Goal: Task Accomplishment & Management: Complete application form

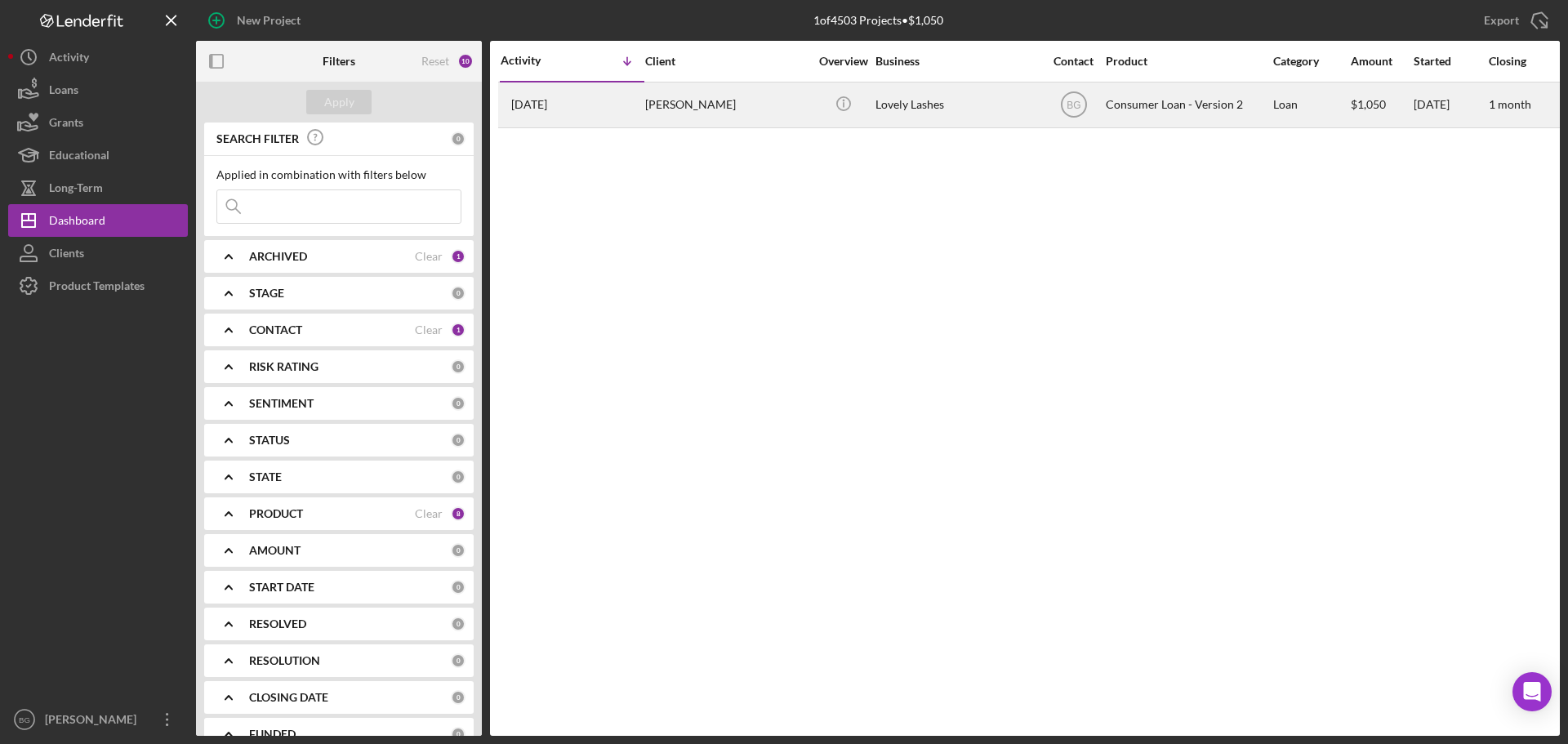
click at [711, 114] on div "[PERSON_NAME]" at bounding box center [727, 105] width 164 height 44
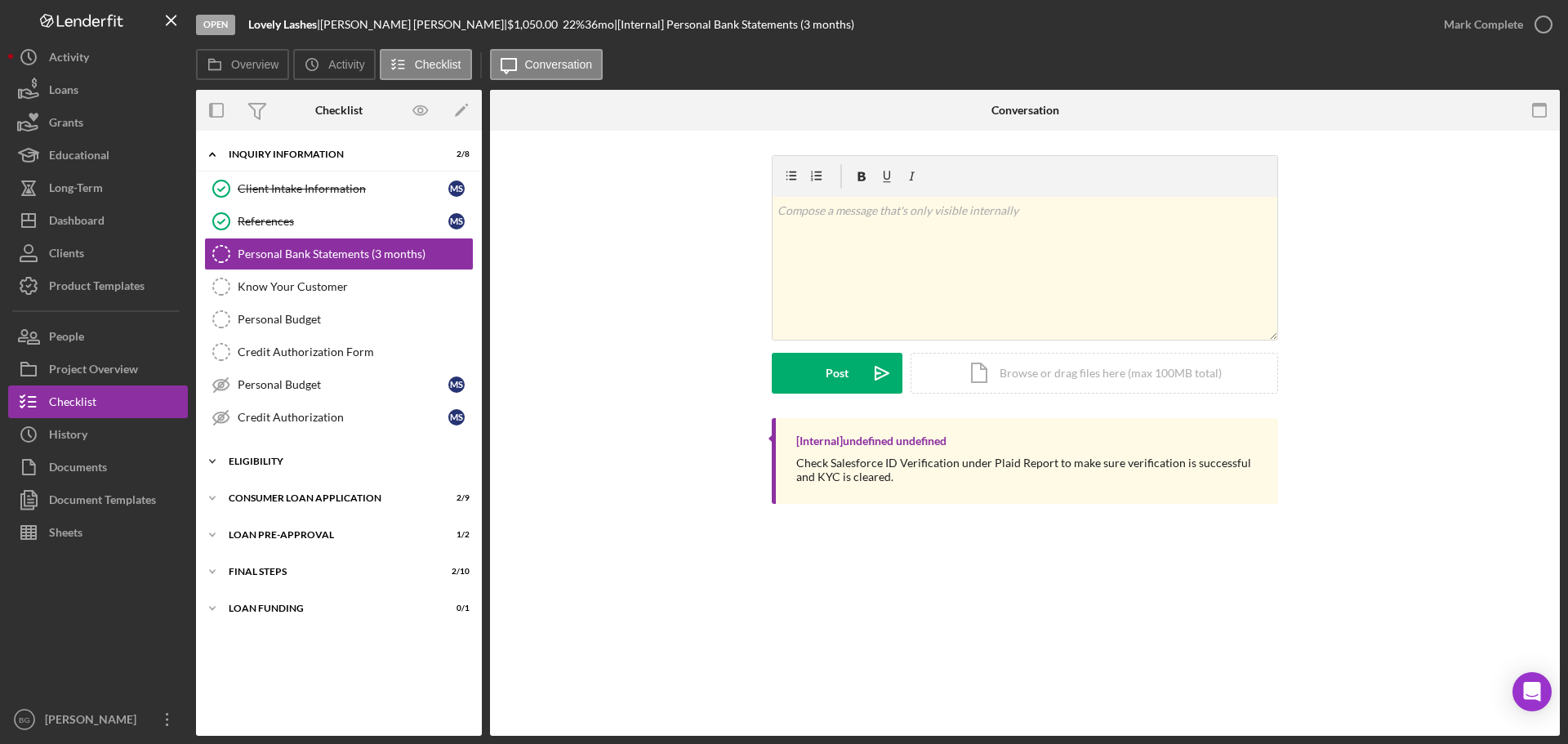
click at [286, 466] on div "Icon/Expander Eligibility 2 / 4" at bounding box center [338, 461] width 285 height 33
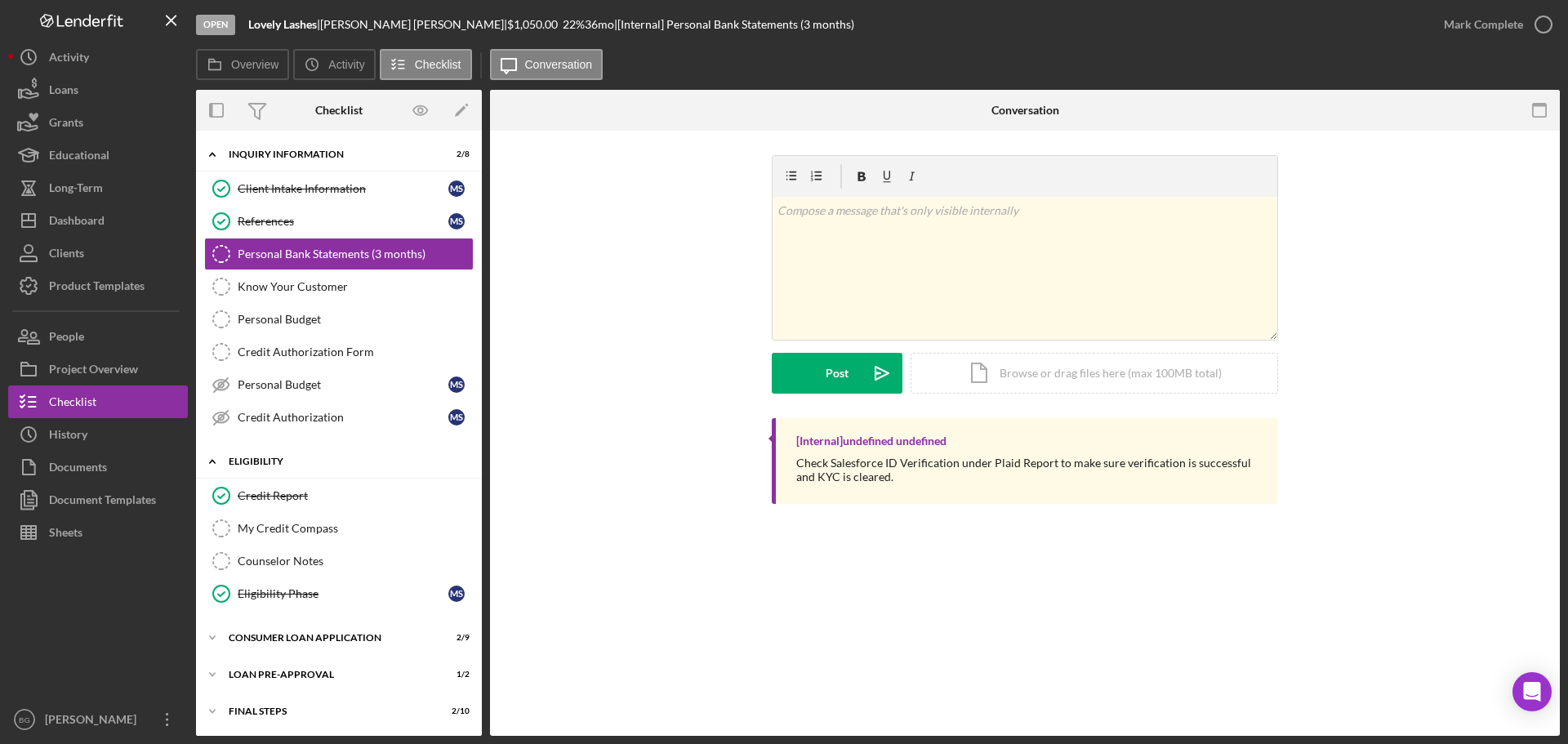
scroll to position [37, 0]
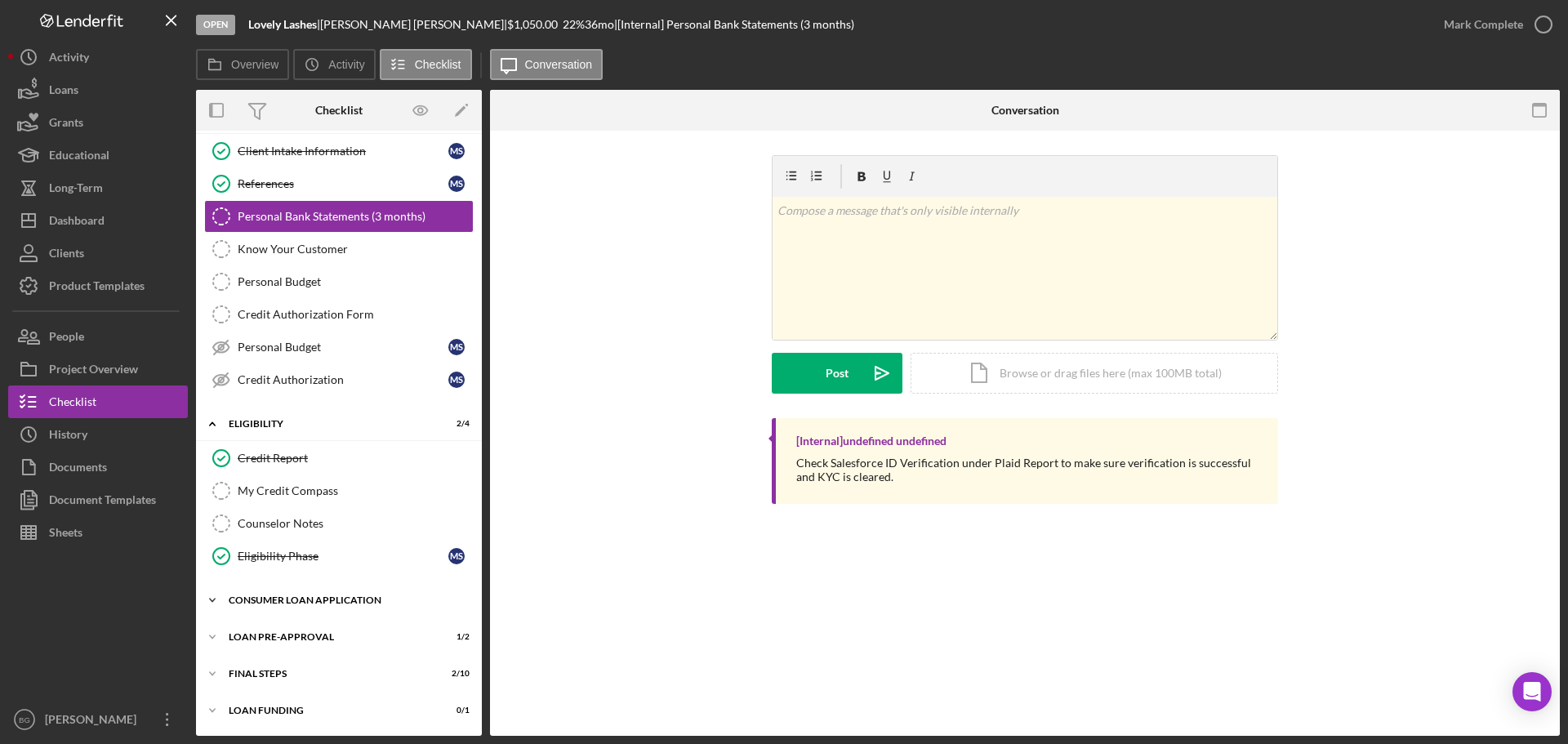
click at [305, 602] on div "Consumer Loan Application" at bounding box center [345, 600] width 232 height 10
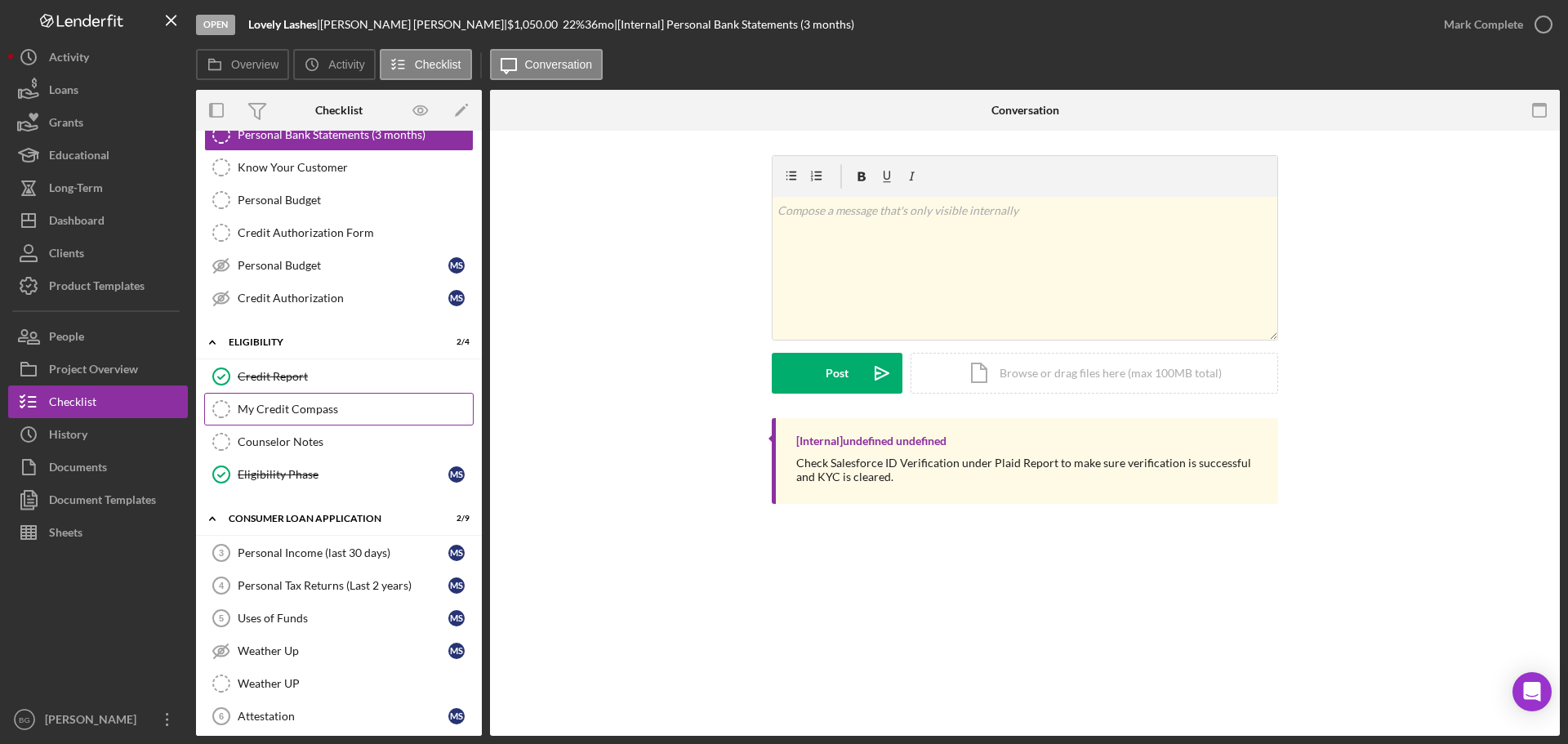
click at [305, 417] on link "My Credit Compass My Credit Compass" at bounding box center [339, 409] width 270 height 33
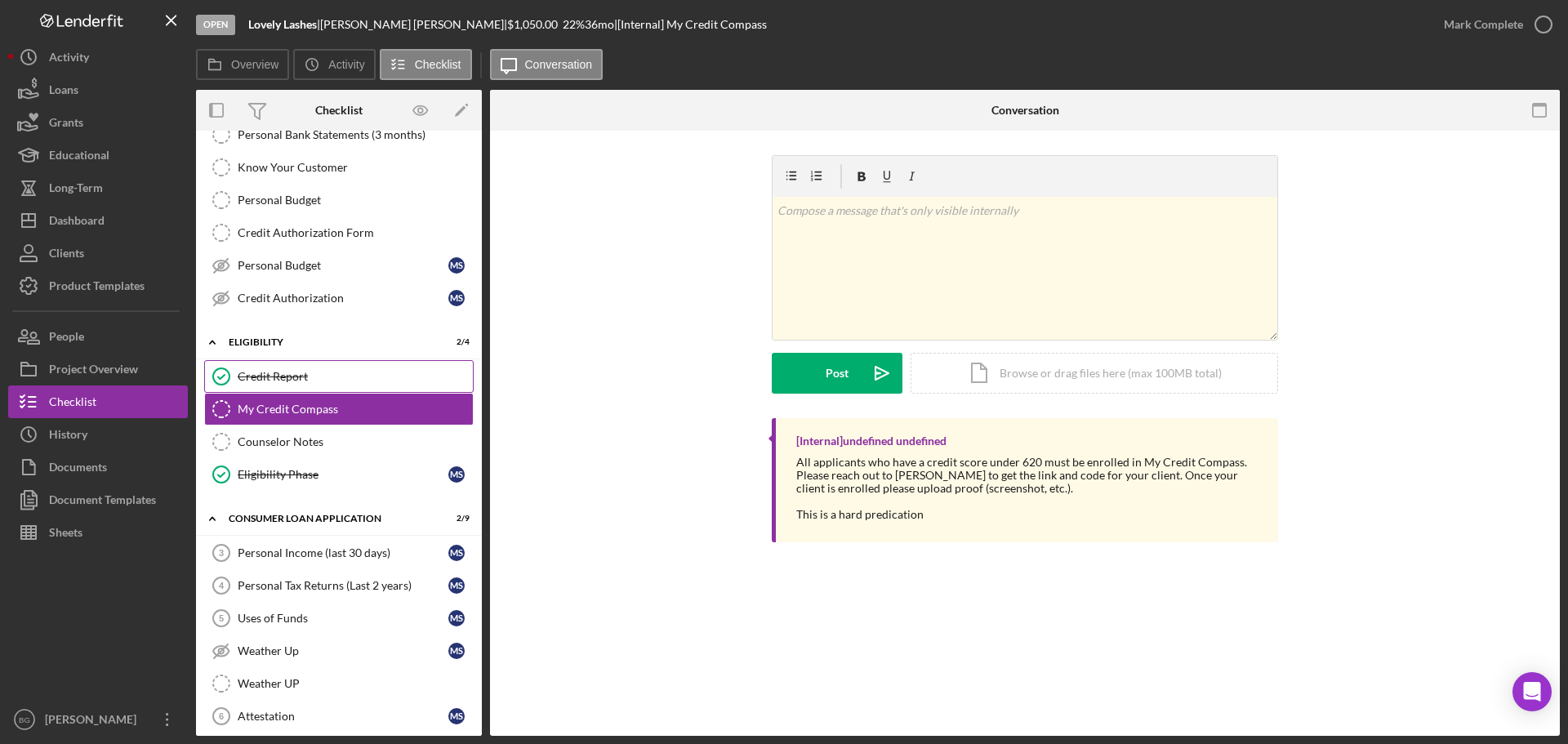
click at [304, 372] on div "Credit Report" at bounding box center [355, 376] width 235 height 13
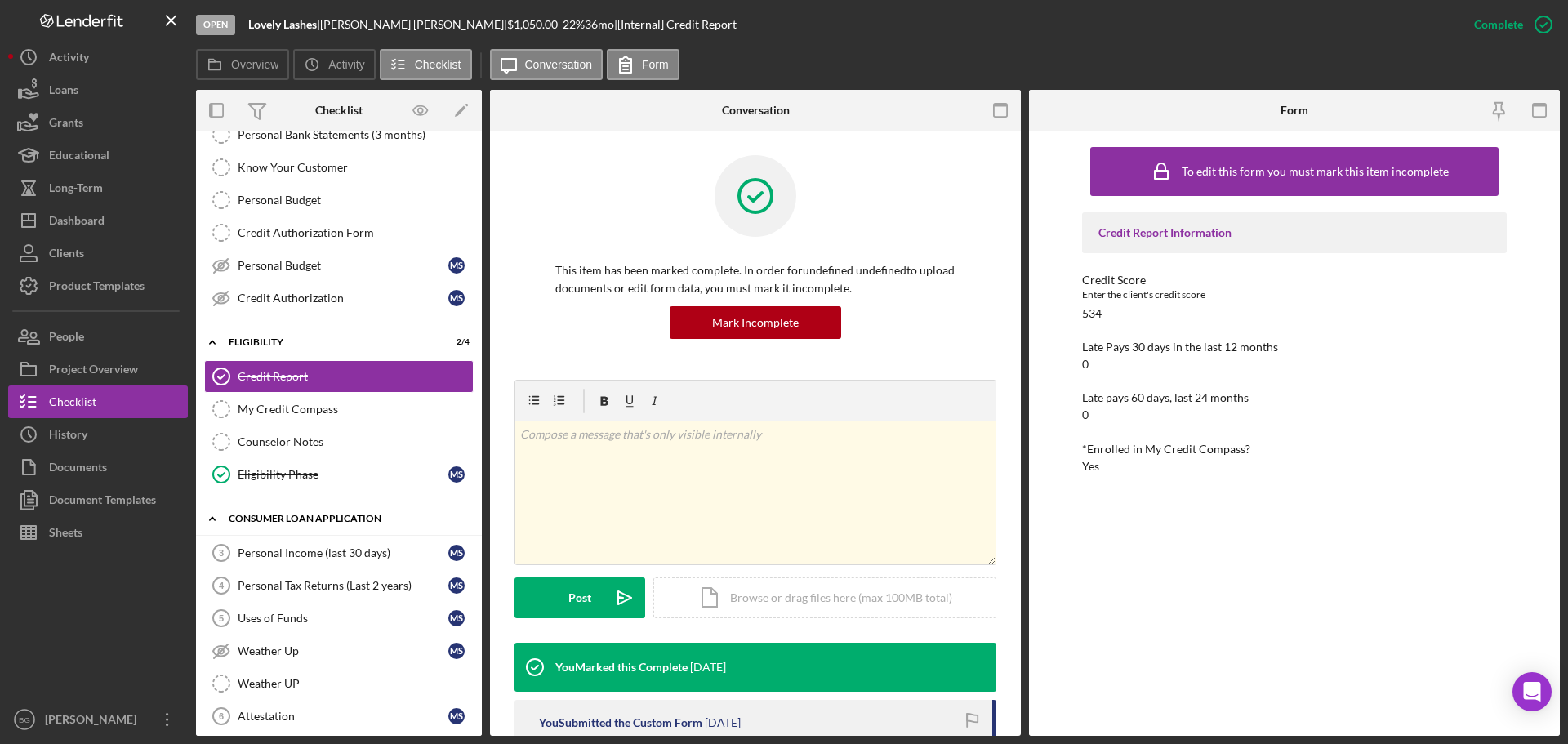
click at [312, 535] on div "Icon/Expander Consumer Loan Application 2 / 9" at bounding box center [338, 519] width 285 height 33
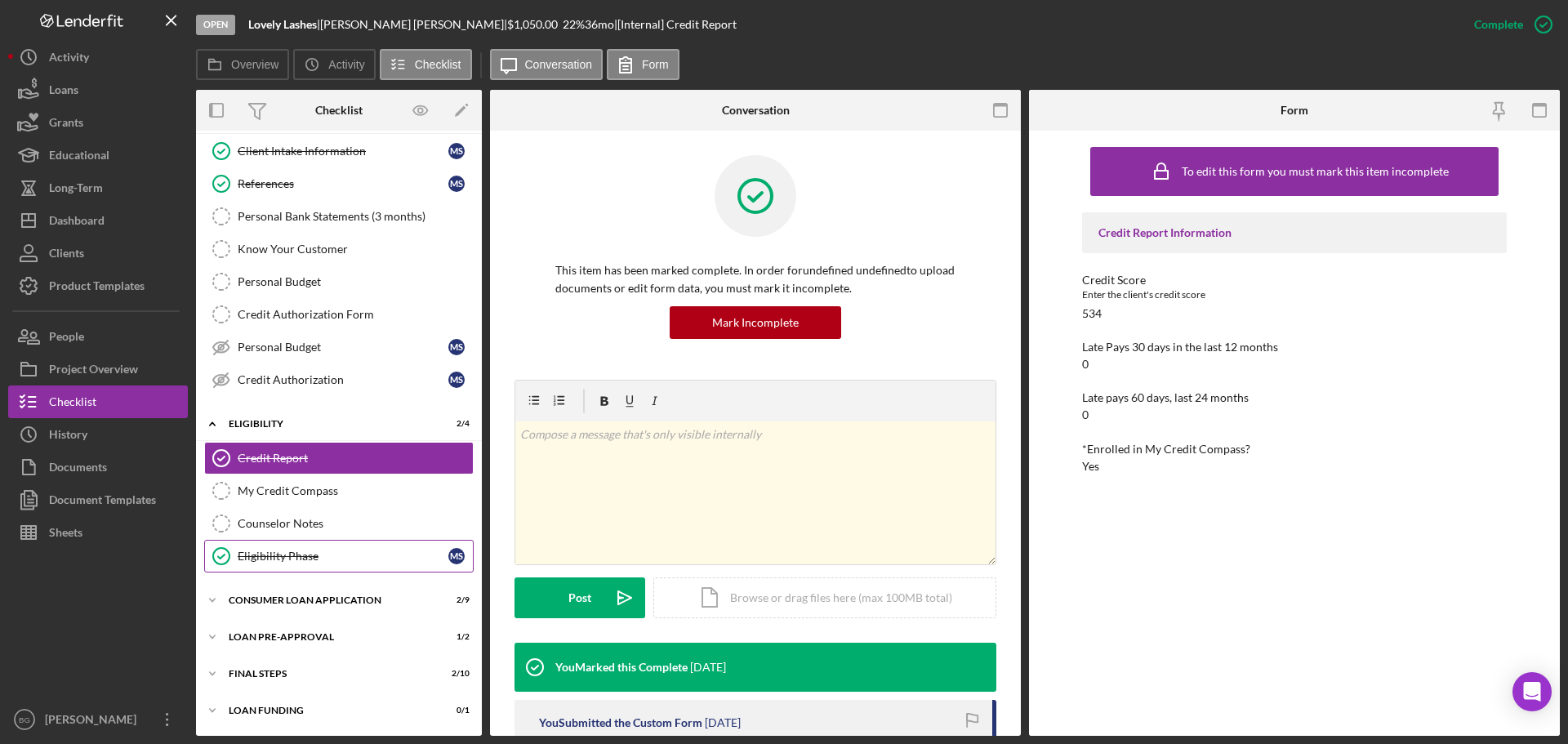
scroll to position [37, 0]
click at [271, 586] on div "Icon/Expander Consumer Loan Application 2 / 9" at bounding box center [338, 600] width 285 height 33
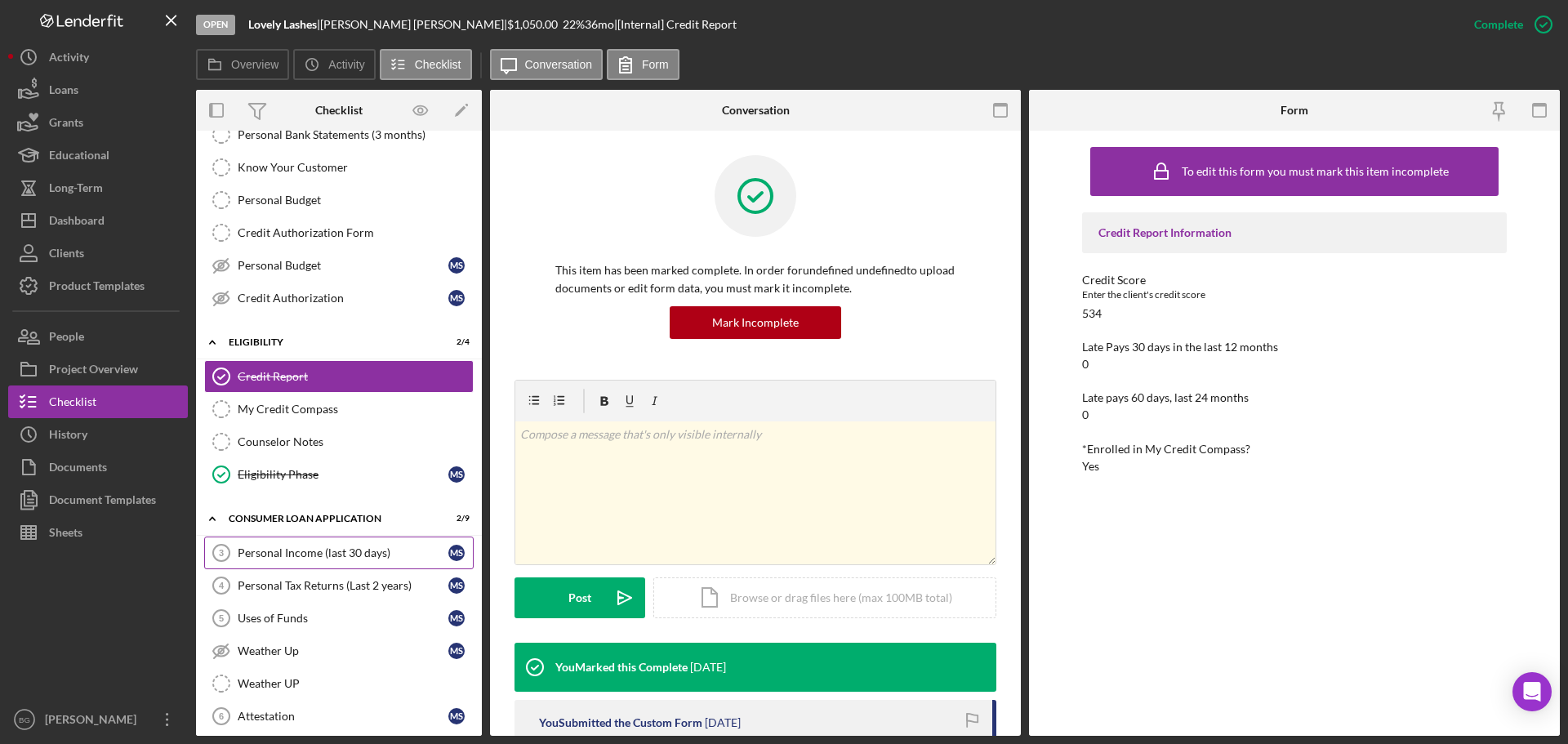
click at [282, 553] on div "Personal Income (last 30 days)" at bounding box center [343, 553] width 211 height 13
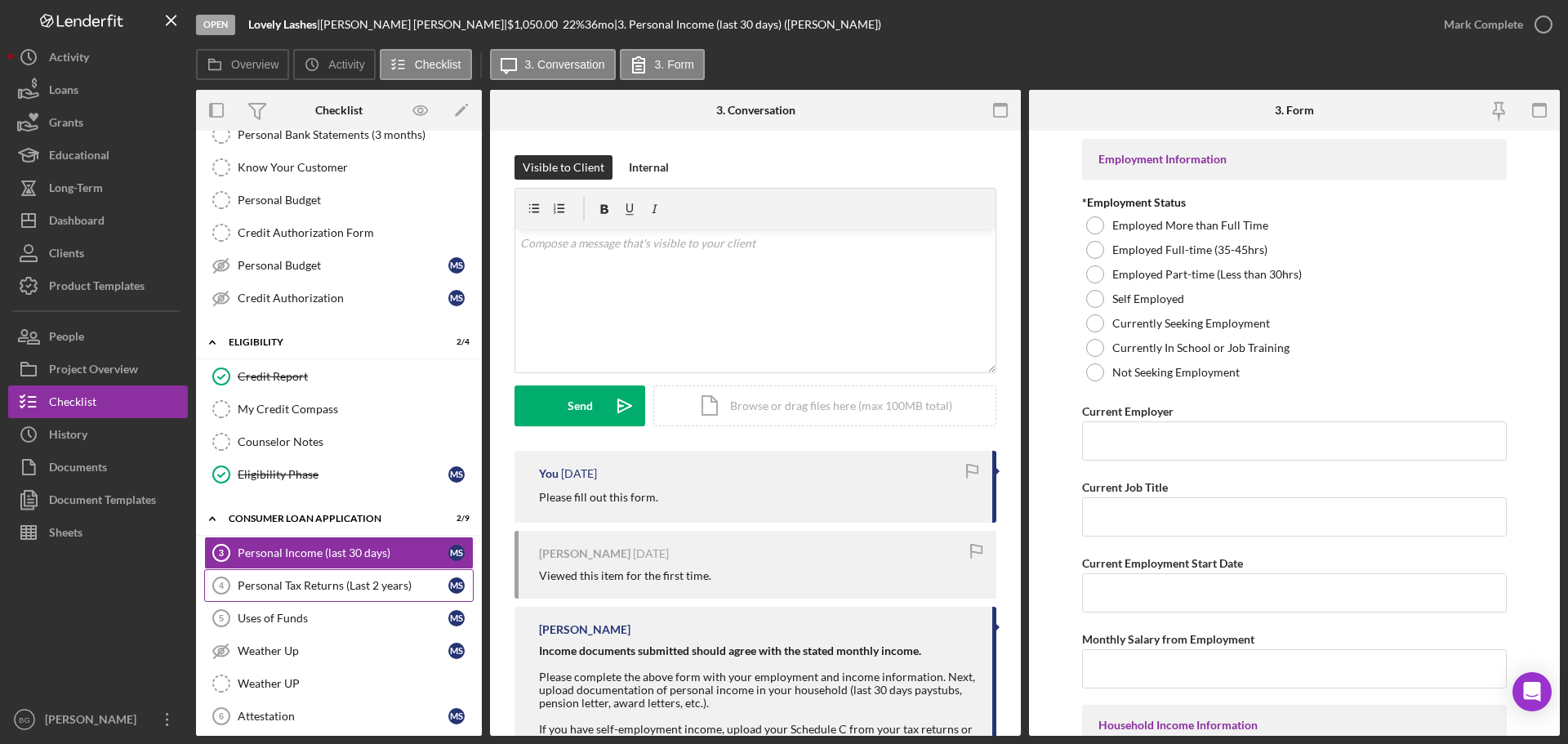
click at [293, 580] on div "Personal Tax Returns (Last 2 years)" at bounding box center [343, 585] width 211 height 13
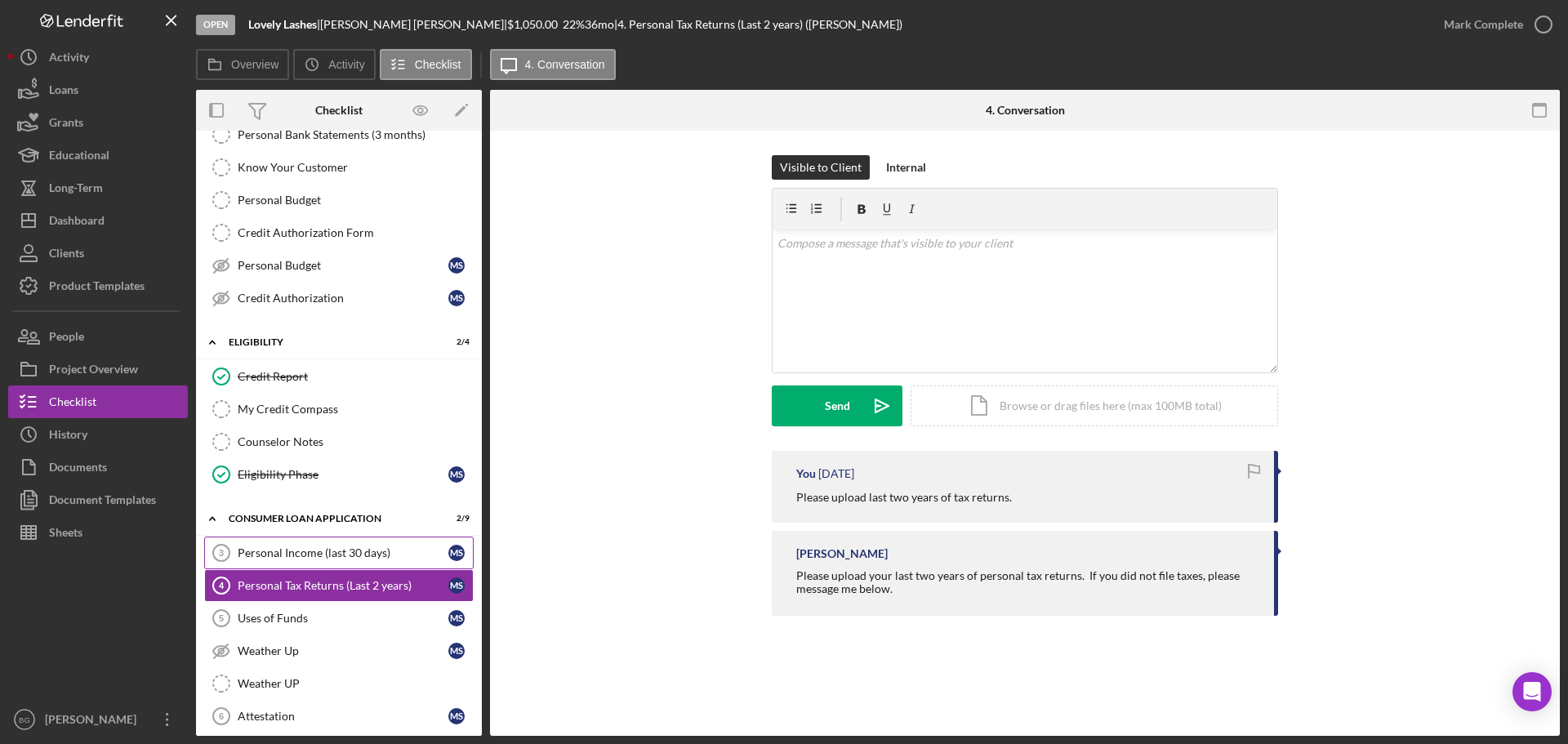
click at [333, 563] on link "Personal Income (last 30 days) 3 Personal Income (last 30 days) M S" at bounding box center [339, 553] width 270 height 33
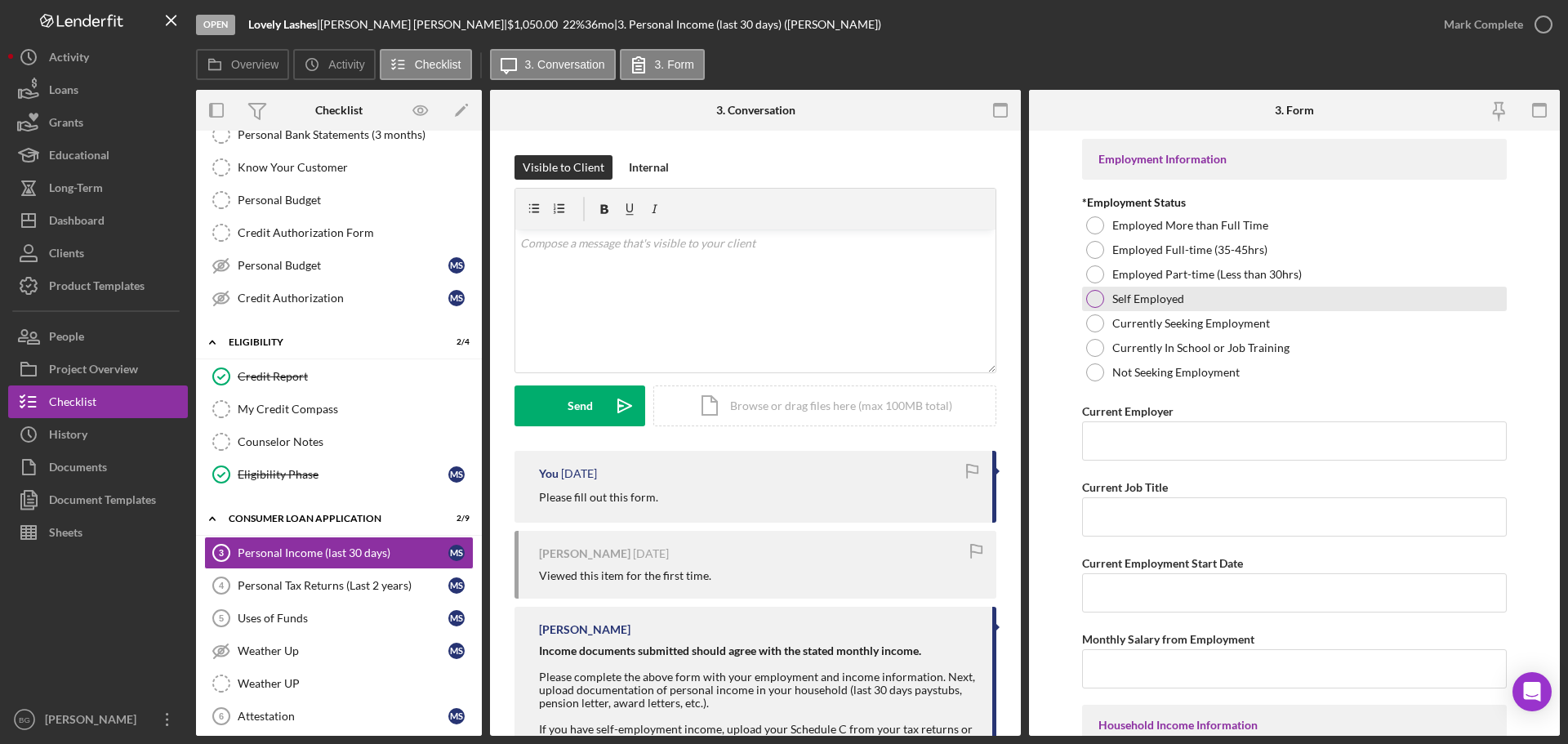
click at [1099, 298] on div at bounding box center [1095, 298] width 18 height 18
click at [371, 586] on div "Personal Tax Returns (Last 2 years)" at bounding box center [343, 585] width 211 height 13
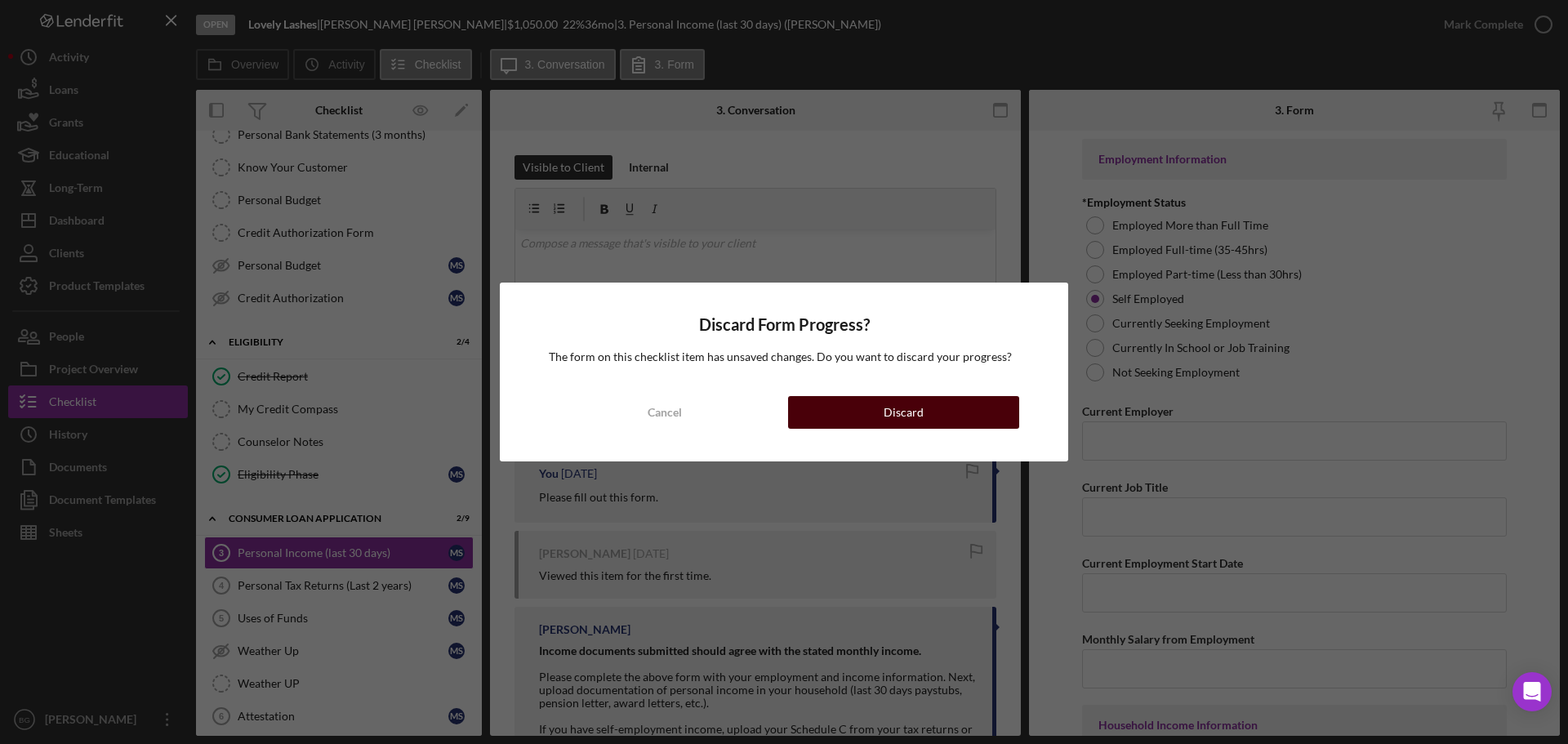
click at [847, 419] on button "Discard" at bounding box center [904, 412] width 231 height 33
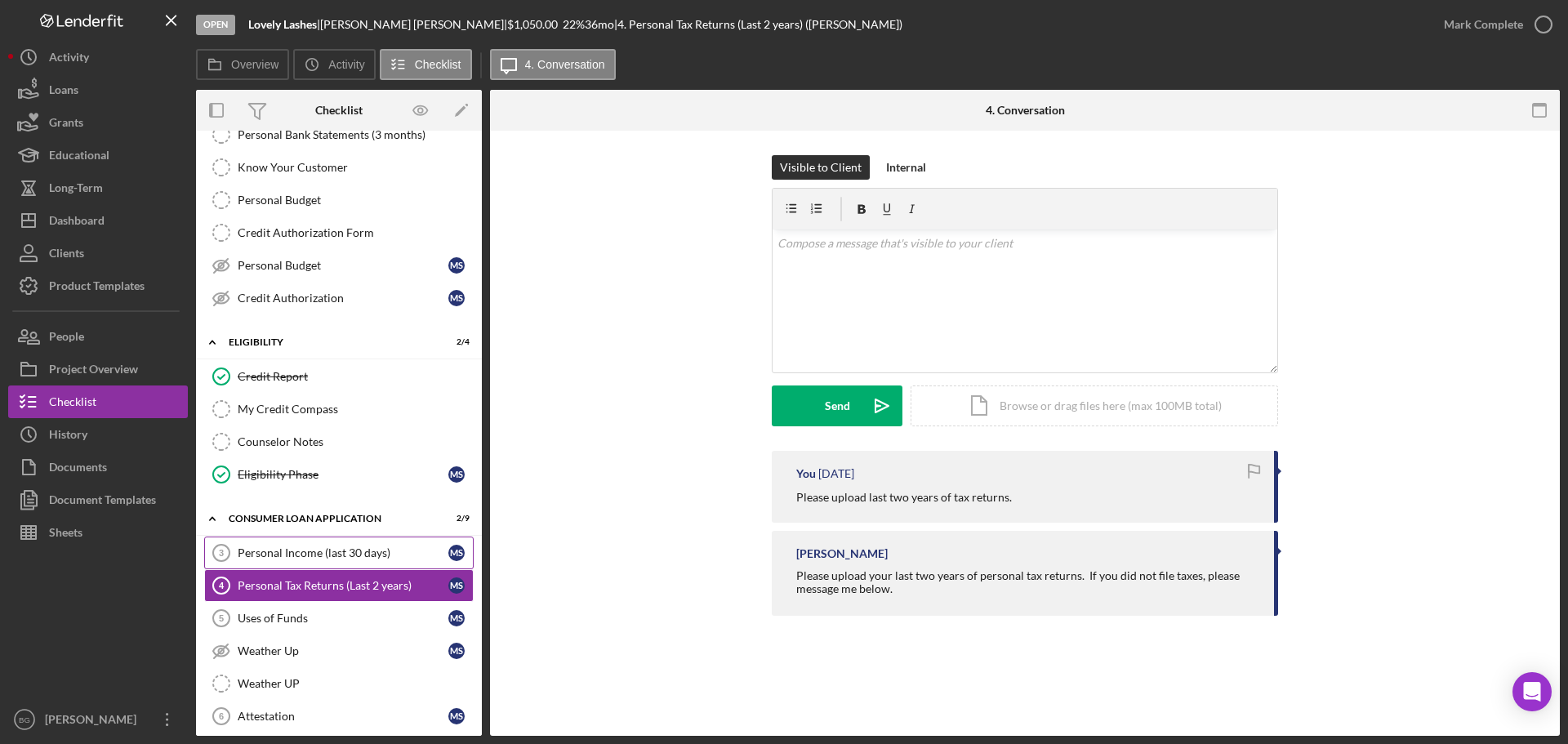
click at [278, 563] on link "Personal Income (last 30 days) 3 Personal Income (last 30 days) M S" at bounding box center [339, 553] width 270 height 33
